Goal: Information Seeking & Learning: Learn about a topic

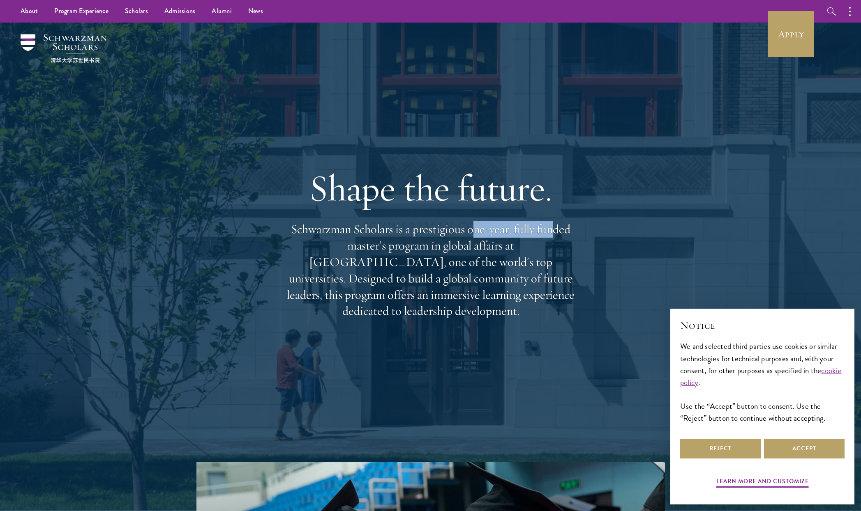
drag, startPoint x: 483, startPoint y: 237, endPoint x: 555, endPoint y: 235, distance: 72.7
click at [555, 235] on p "Schwarzman Scholars is a prestigious one-year, fully funded master’s program in…" at bounding box center [431, 270] width 296 height 98
drag, startPoint x: 339, startPoint y: 257, endPoint x: 463, endPoint y: 257, distance: 124.0
click at [455, 257] on p "Schwarzman Scholars is a prestigious one-year, fully funded master’s program in…" at bounding box center [431, 270] width 296 height 98
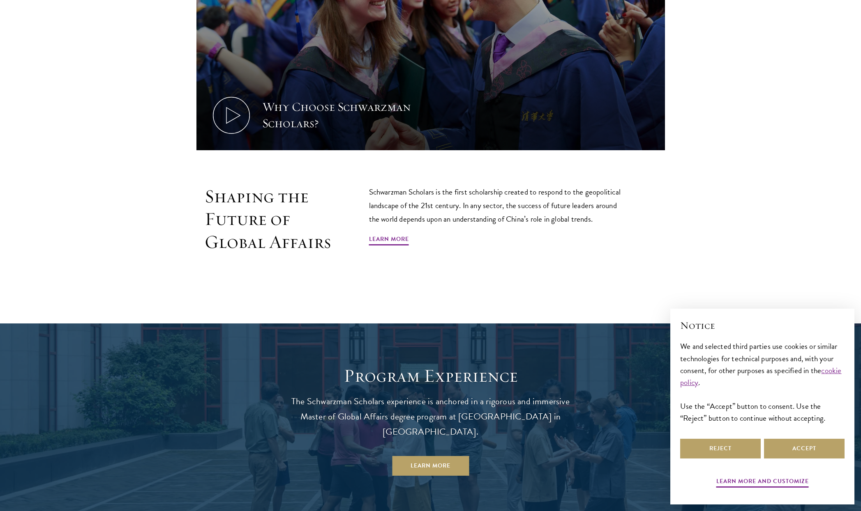
scroll to position [616, 0]
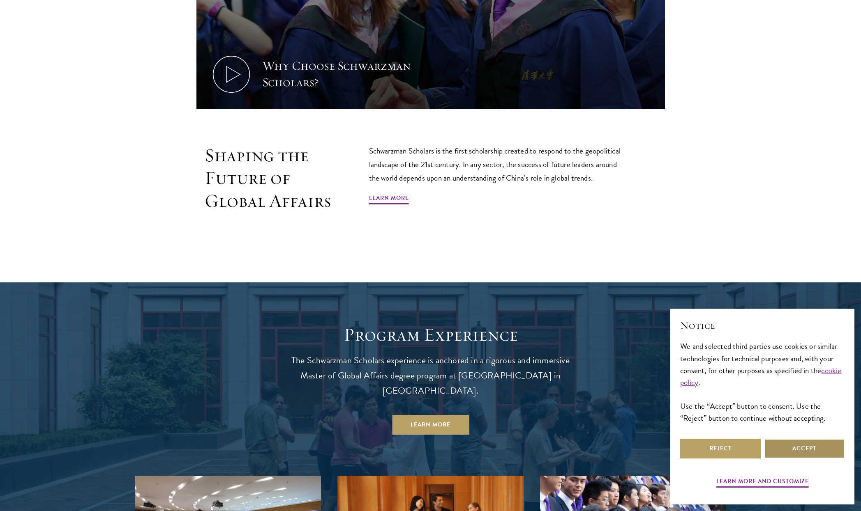
drag, startPoint x: 803, startPoint y: 448, endPoint x: 797, endPoint y: 441, distance: 8.8
click at [803, 448] on button "Accept" at bounding box center [804, 449] width 81 height 20
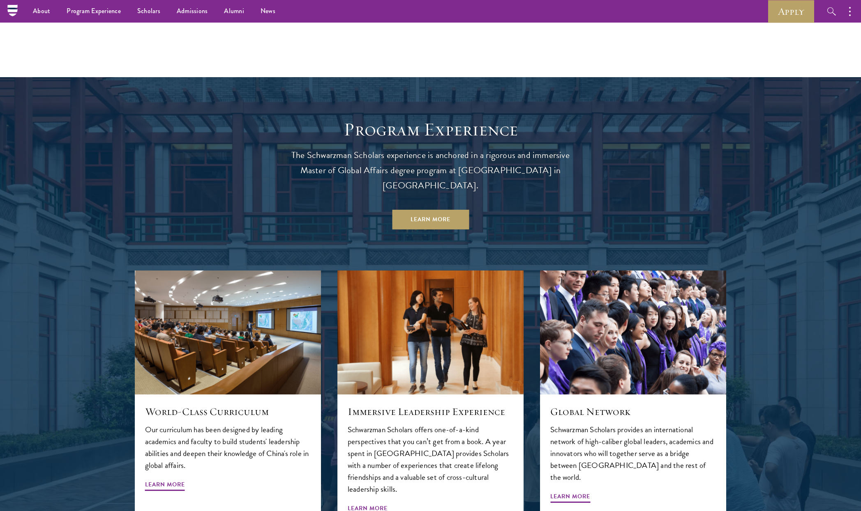
scroll to position [575, 0]
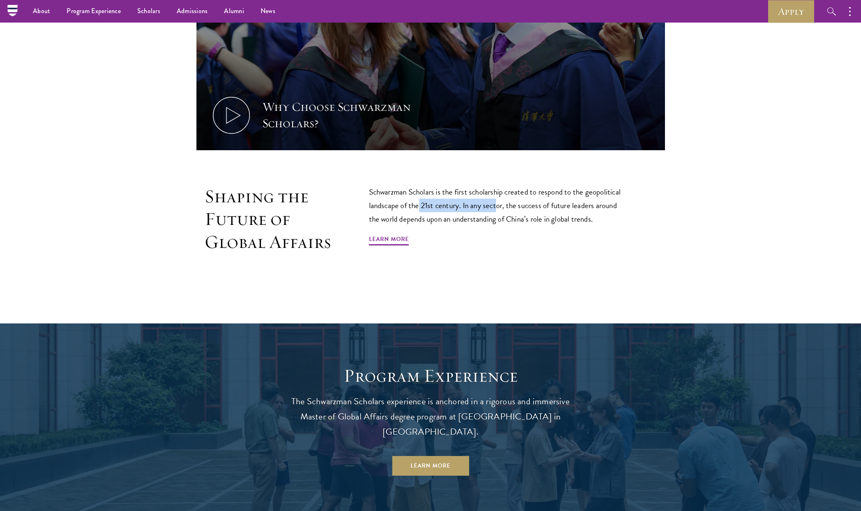
drag, startPoint x: 418, startPoint y: 204, endPoint x: 507, endPoint y: 205, distance: 89.5
click at [504, 203] on p "Schwarzman Scholars is the first scholarship created to respond to the geopolit…" at bounding box center [498, 205] width 259 height 41
click at [513, 223] on p "Schwarzman Scholars is the first scholarship created to respond to the geopolit…" at bounding box center [498, 205] width 259 height 41
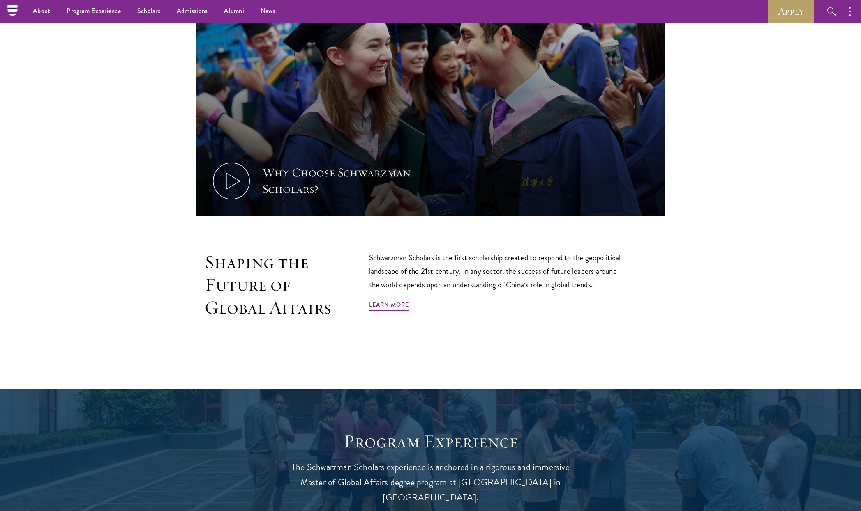
scroll to position [493, 0]
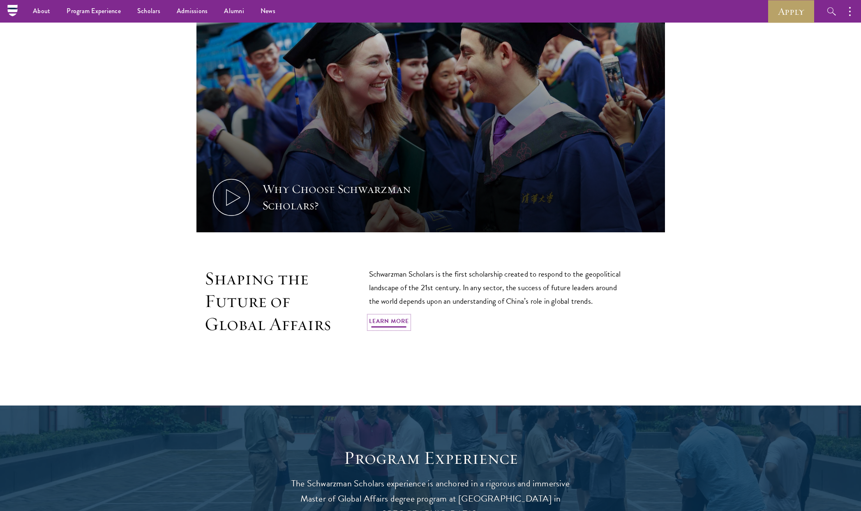
drag, startPoint x: 406, startPoint y: 321, endPoint x: 434, endPoint y: 320, distance: 28.0
click at [406, 321] on link "Learn More" at bounding box center [389, 322] width 40 height 13
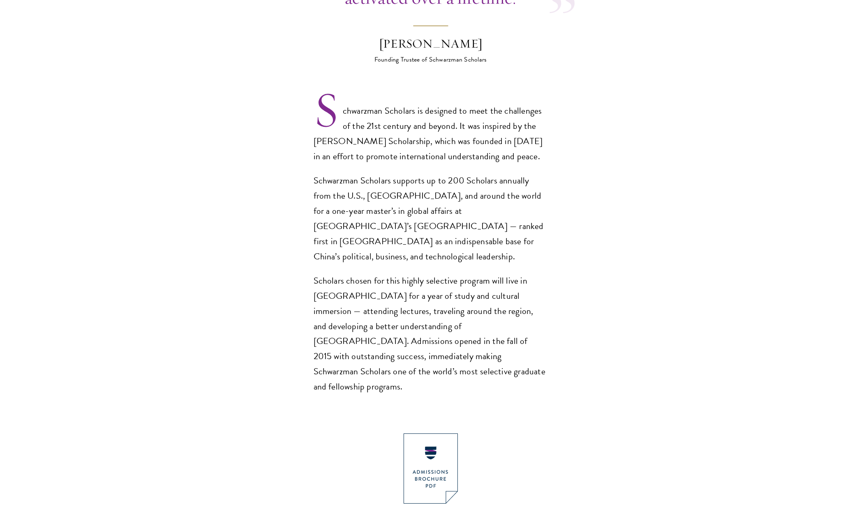
scroll to position [534, 0]
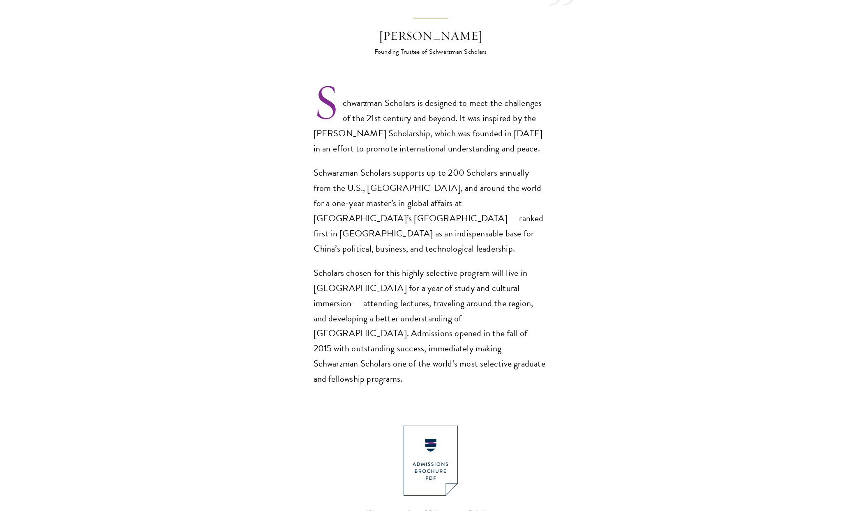
drag, startPoint x: 435, startPoint y: 85, endPoint x: 460, endPoint y: 91, distance: 25.4
click at [453, 96] on p "Schwarzman Scholars is designed to meet the challenges of the 21st century and …" at bounding box center [430, 126] width 234 height 61
drag, startPoint x: 443, startPoint y: 98, endPoint x: 482, endPoint y: 102, distance: 39.3
click at [480, 101] on p "Schwarzman Scholars is designed to meet the challenges of the 21st century and …" at bounding box center [430, 126] width 234 height 61
drag, startPoint x: 423, startPoint y: 118, endPoint x: 449, endPoint y: 119, distance: 26.3
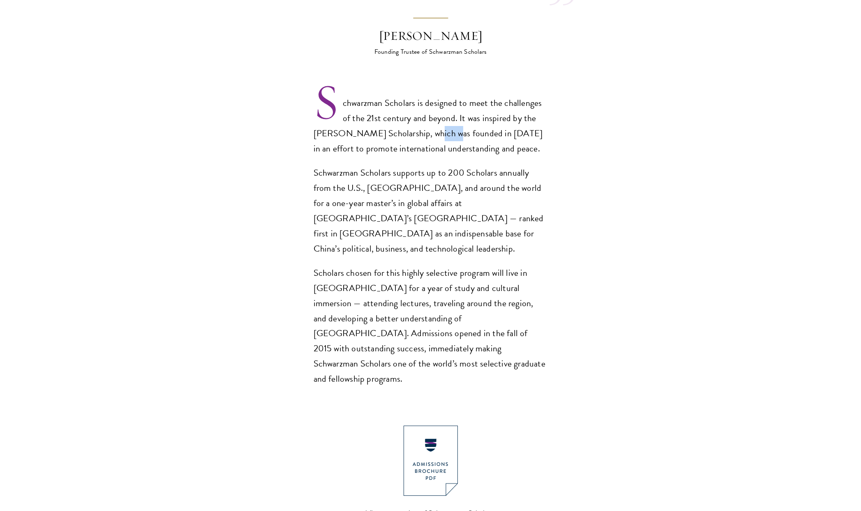
click at [448, 119] on p "Schwarzman Scholars is designed to meet the challenges of the 21st century and …" at bounding box center [430, 126] width 234 height 61
drag, startPoint x: 387, startPoint y: 118, endPoint x: 440, endPoint y: 120, distance: 53.4
click at [437, 119] on p "Schwarzman Scholars is designed to meet the challenges of the 21st century and …" at bounding box center [430, 126] width 234 height 61
drag, startPoint x: 389, startPoint y: 154, endPoint x: 419, endPoint y: 155, distance: 30.4
click at [412, 166] on p "Schwarzman Scholars supports up to 200 Scholars annually from the U.S., [GEOGRA…" at bounding box center [430, 211] width 234 height 91
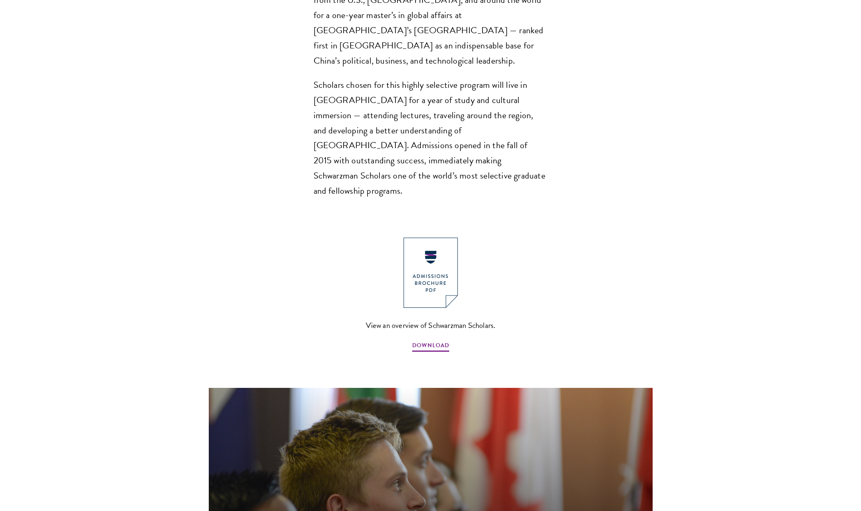
scroll to position [739, 0]
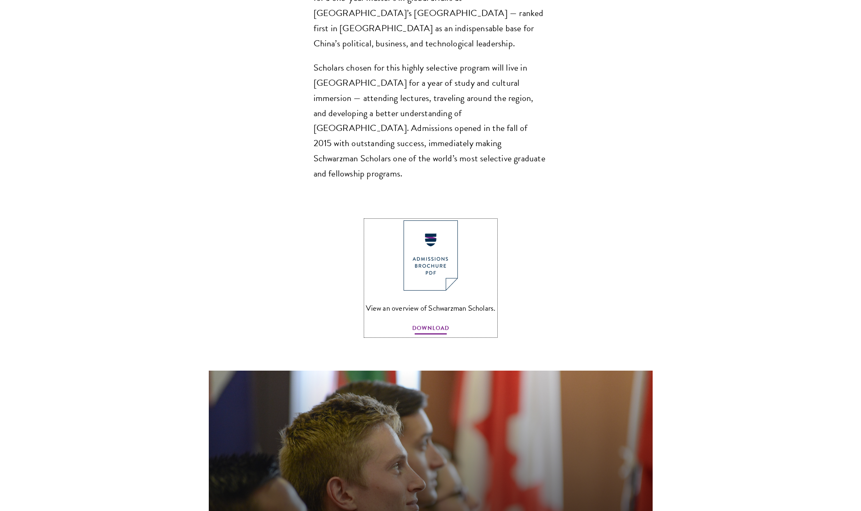
click at [442, 323] on span "DOWNLOAD" at bounding box center [430, 329] width 37 height 13
